Goal: Information Seeking & Learning: Find contact information

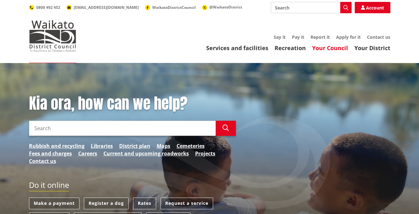
click at [334, 46] on link "Your Council" at bounding box center [330, 48] width 36 height 8
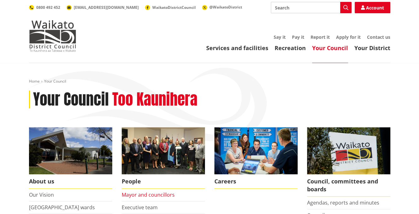
click at [155, 195] on link "Mayor and councillors" at bounding box center [148, 195] width 53 height 7
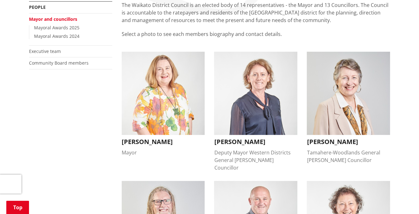
scroll to position [252, 0]
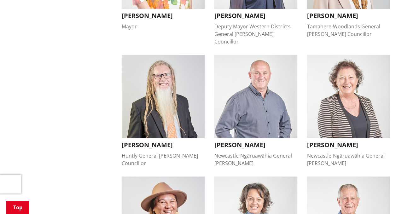
click at [137, 141] on h3 "David Whyte" at bounding box center [163, 145] width 83 height 8
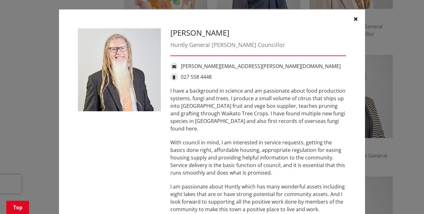
click at [354, 18] on icon "button" at bounding box center [355, 18] width 3 height 5
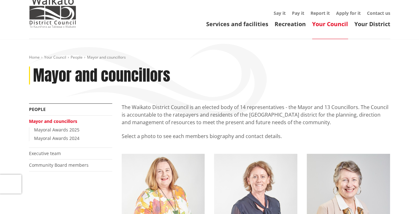
scroll to position [0, 0]
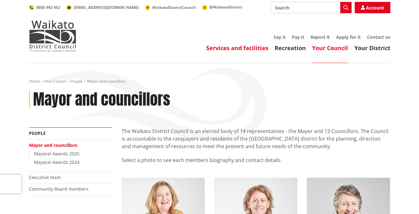
click at [253, 49] on link "Services and facilities" at bounding box center [237, 48] width 62 height 8
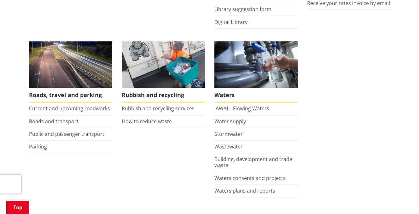
scroll to position [442, 0]
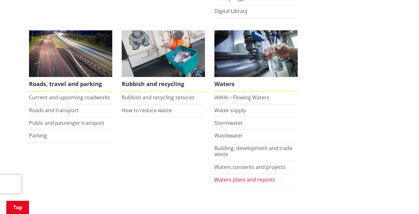
click at [234, 179] on link "Waters plans and reports" at bounding box center [245, 179] width 61 height 7
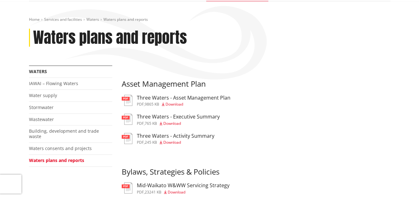
scroll to position [63, 0]
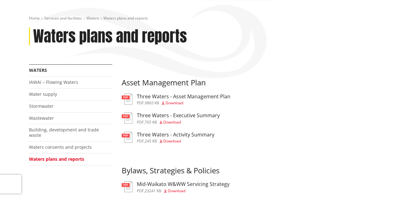
click at [178, 121] on span "Download" at bounding box center [172, 122] width 18 height 5
